Goal: Transaction & Acquisition: Purchase product/service

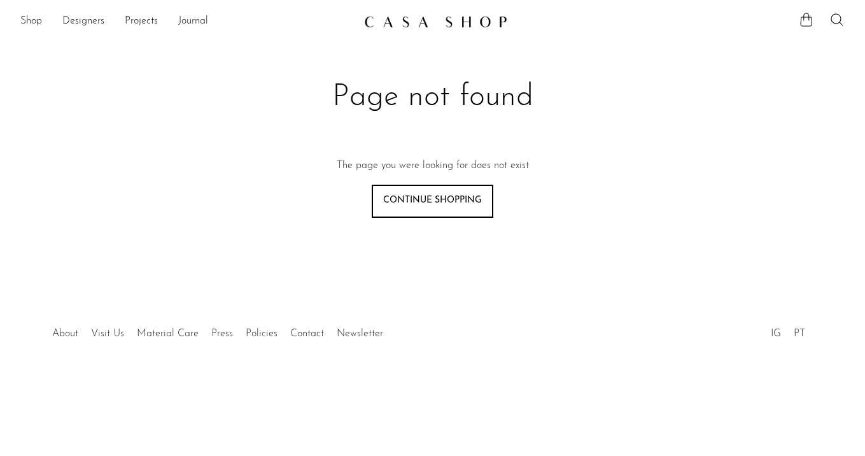
click at [836, 20] on icon at bounding box center [836, 19] width 15 height 15
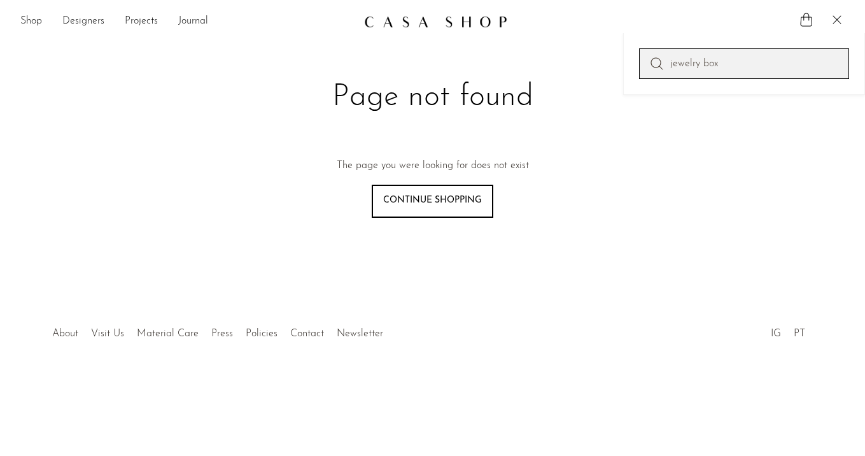
type input "jewelry box"
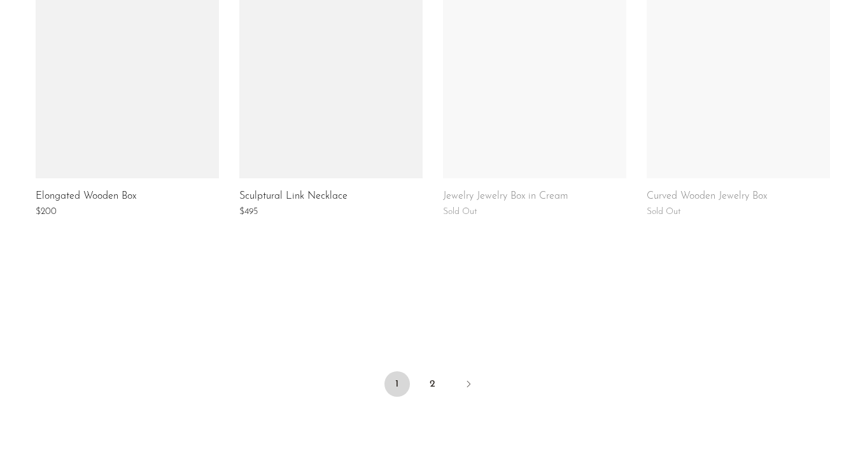
scroll to position [992, 0]
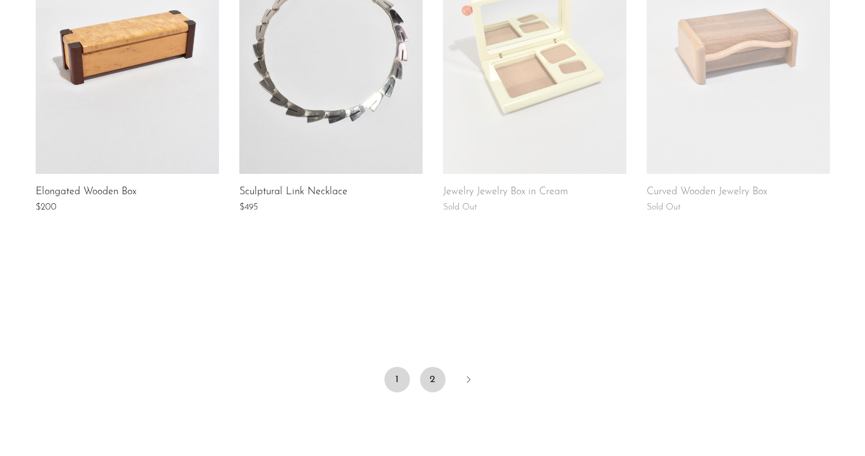
click at [441, 372] on link "2" at bounding box center [432, 379] width 25 height 25
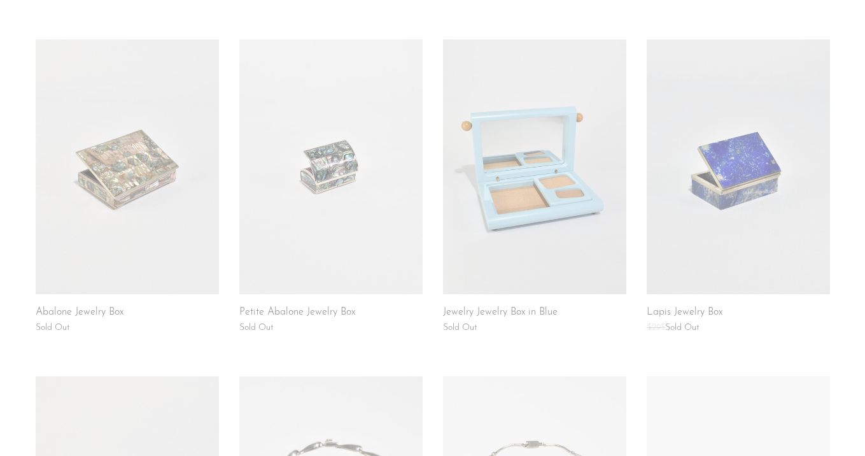
scroll to position [491, 0]
